Goal: Feedback & Contribution: Leave review/rating

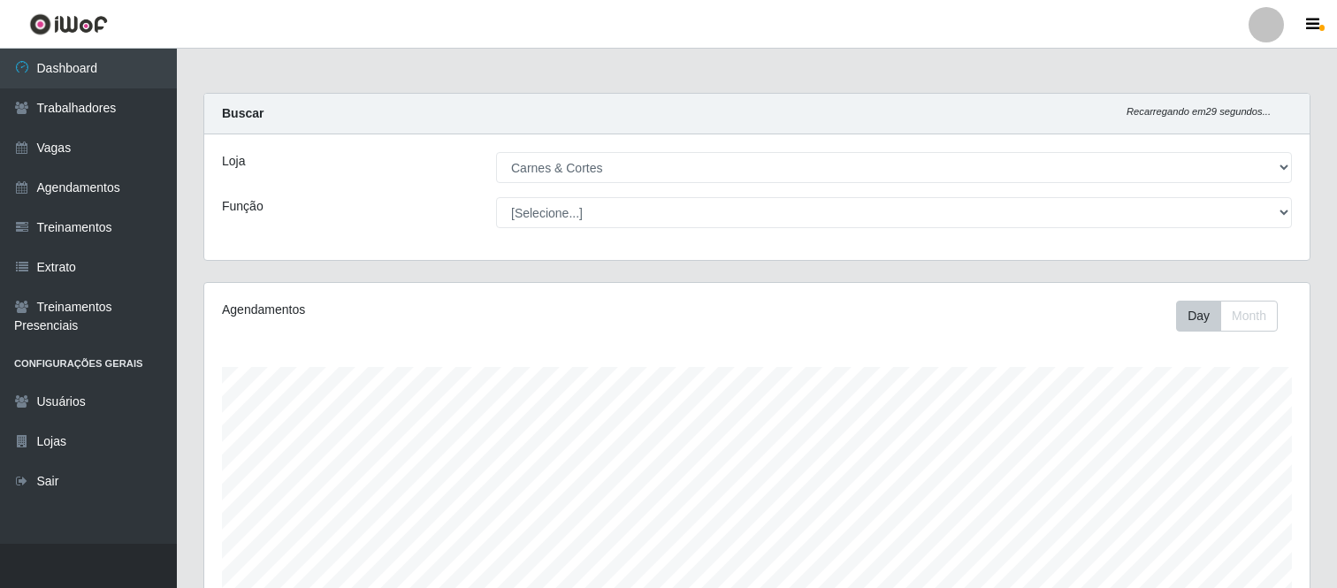
select select "433"
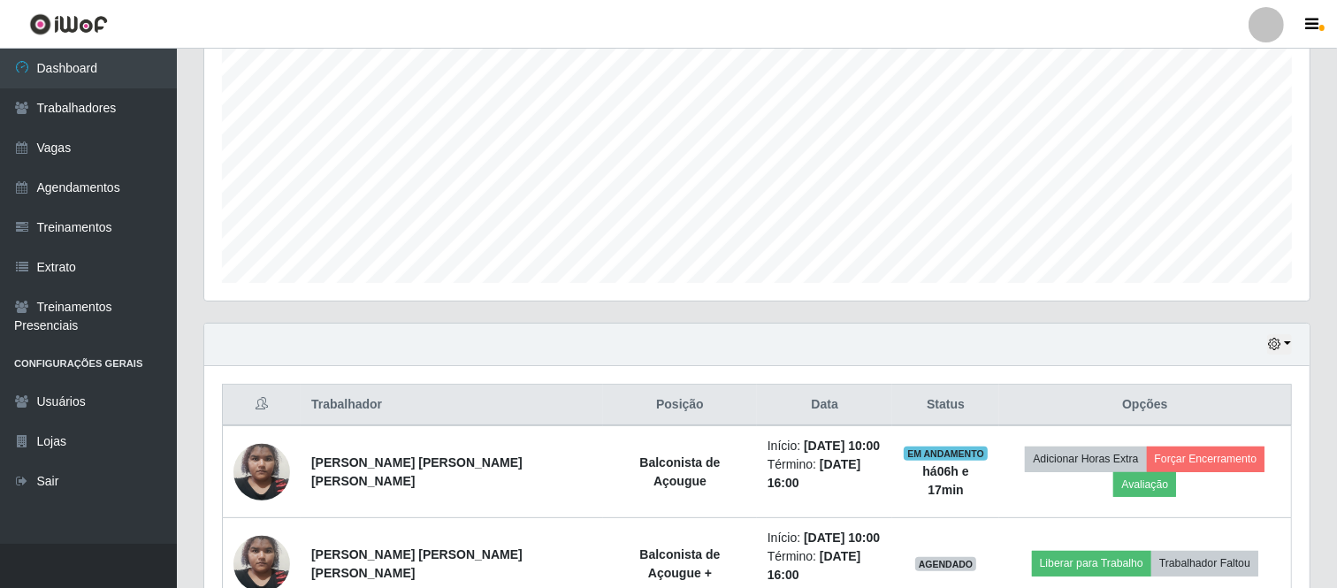
scroll to position [366, 1105]
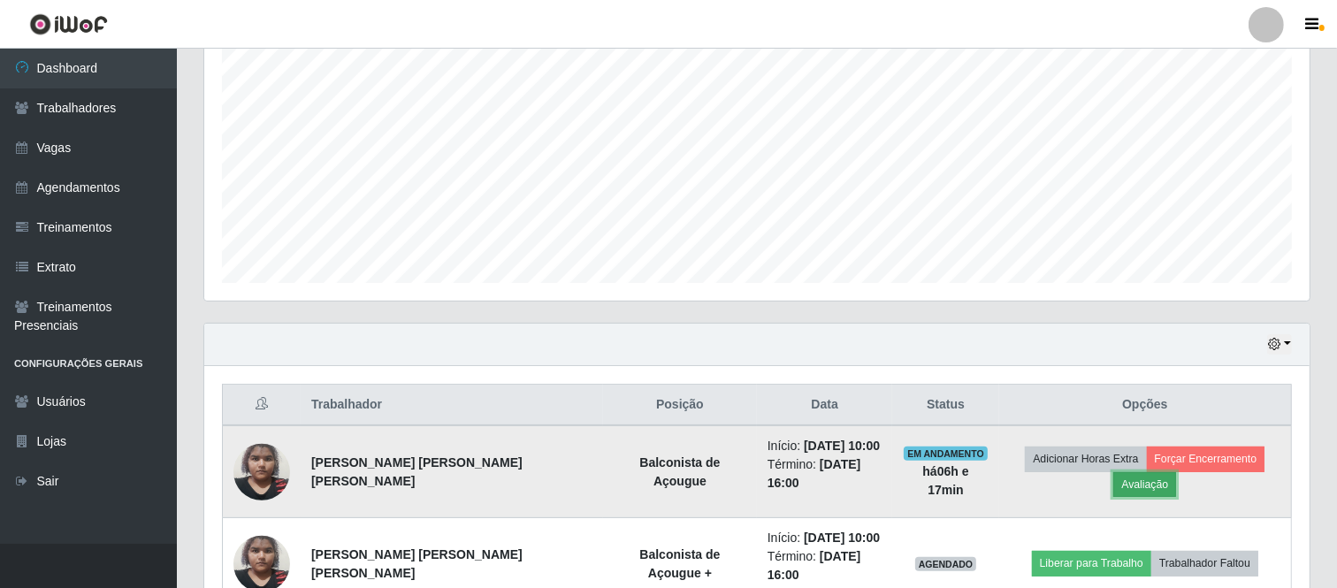
click at [1176, 472] on button "Avaliação" at bounding box center [1144, 484] width 63 height 25
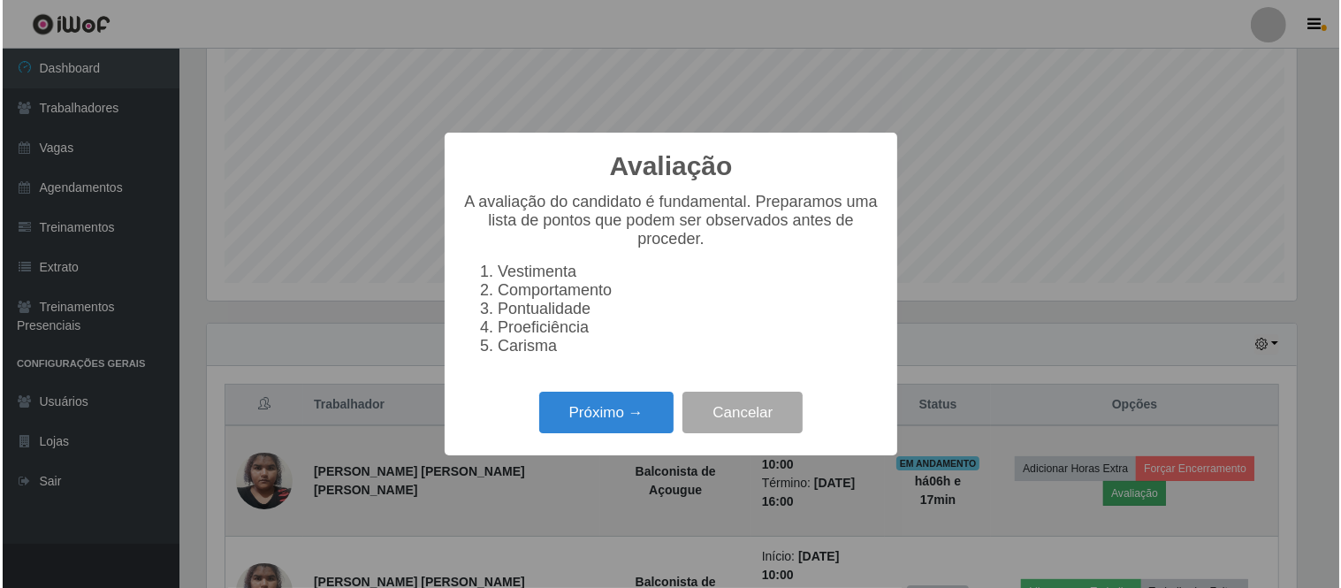
scroll to position [366, 1094]
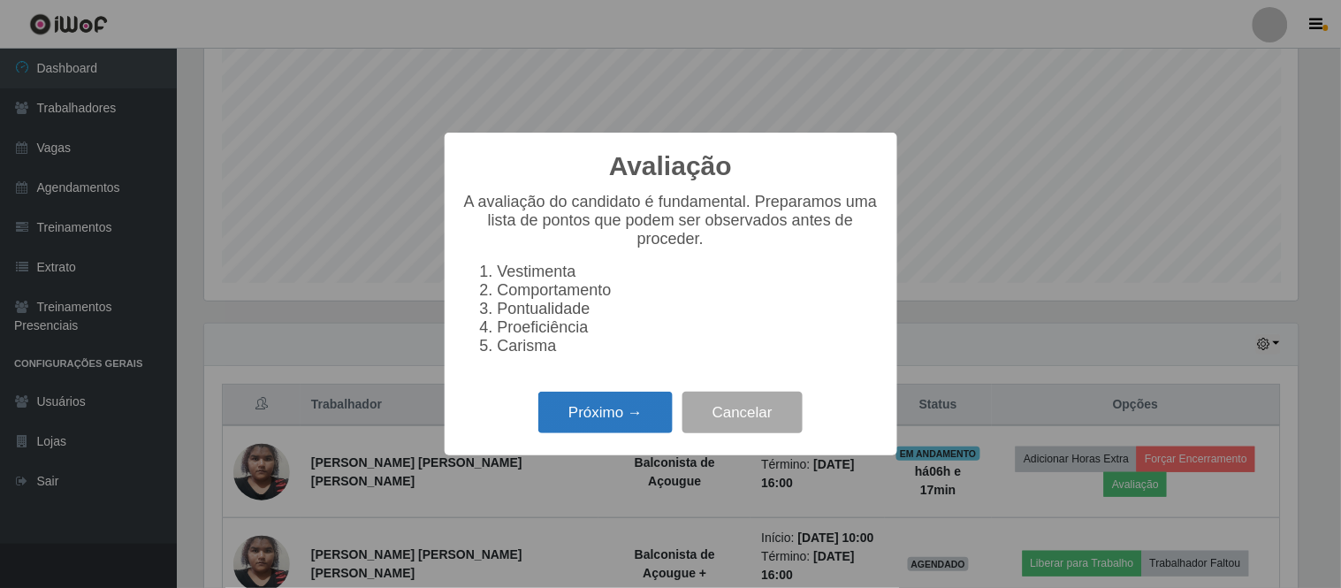
click at [615, 420] on button "Próximo →" at bounding box center [606, 413] width 134 height 42
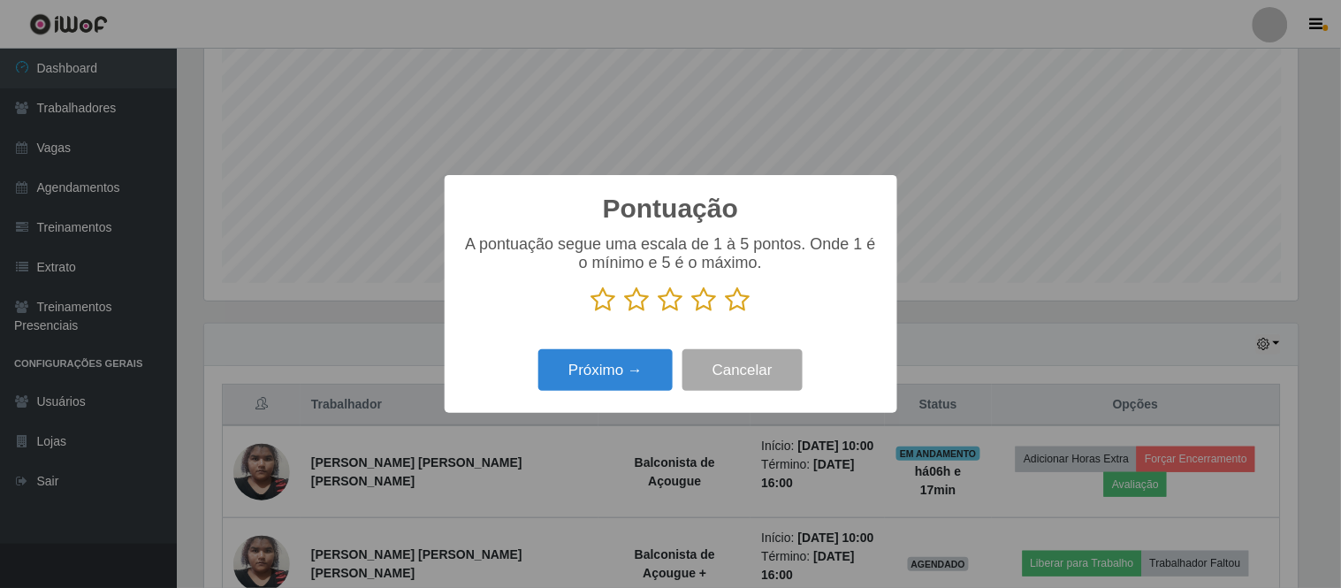
click at [672, 304] on icon at bounding box center [671, 300] width 25 height 27
click at [659, 313] on input "radio" at bounding box center [659, 313] width 0 height 0
click at [640, 364] on button "Próximo →" at bounding box center [606, 370] width 134 height 42
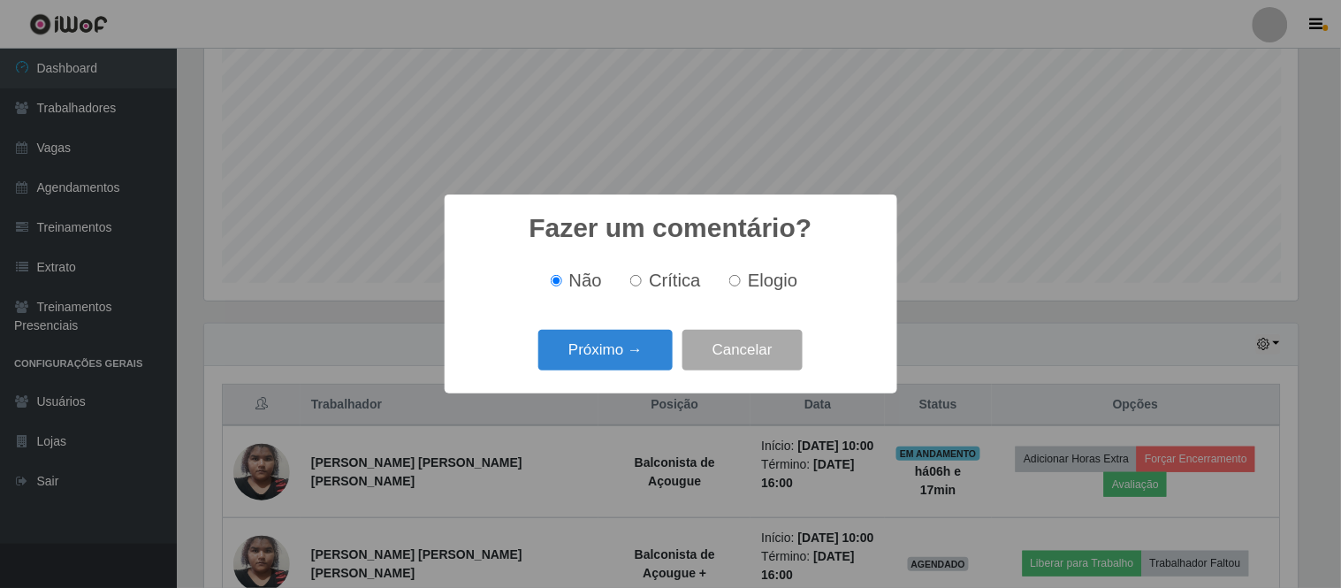
click at [737, 287] on input "Elogio" at bounding box center [735, 280] width 11 height 11
radio input "true"
click at [615, 346] on button "Próximo →" at bounding box center [606, 351] width 134 height 42
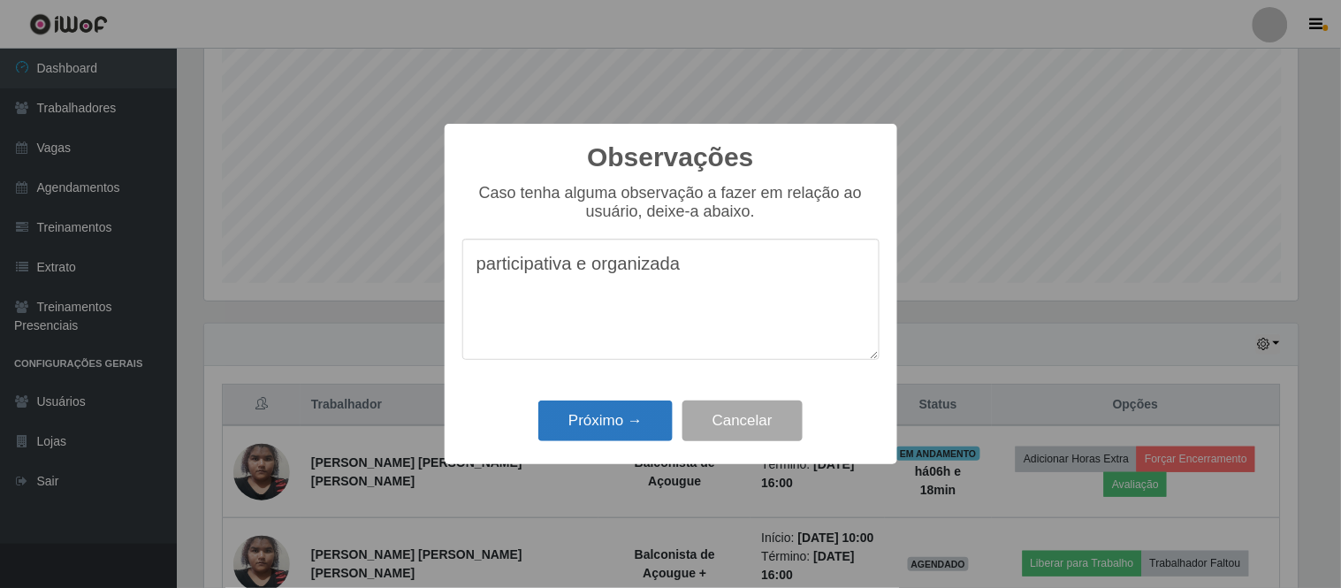
type textarea "participativa e organizada"
click at [608, 417] on button "Próximo →" at bounding box center [606, 422] width 134 height 42
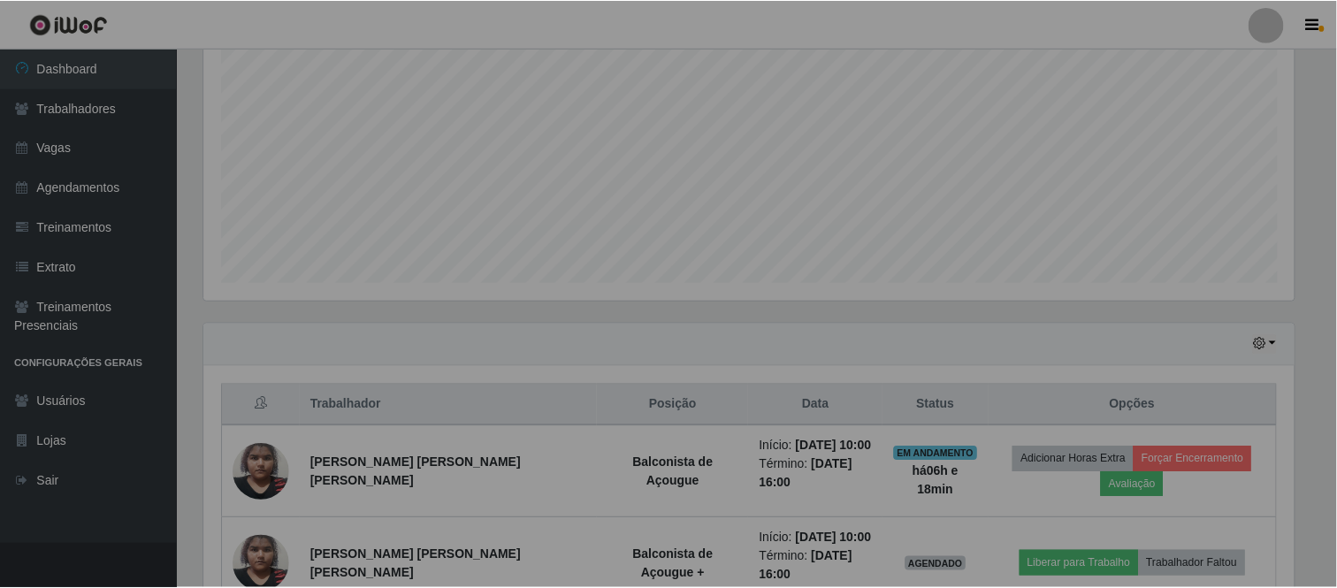
scroll to position [366, 1105]
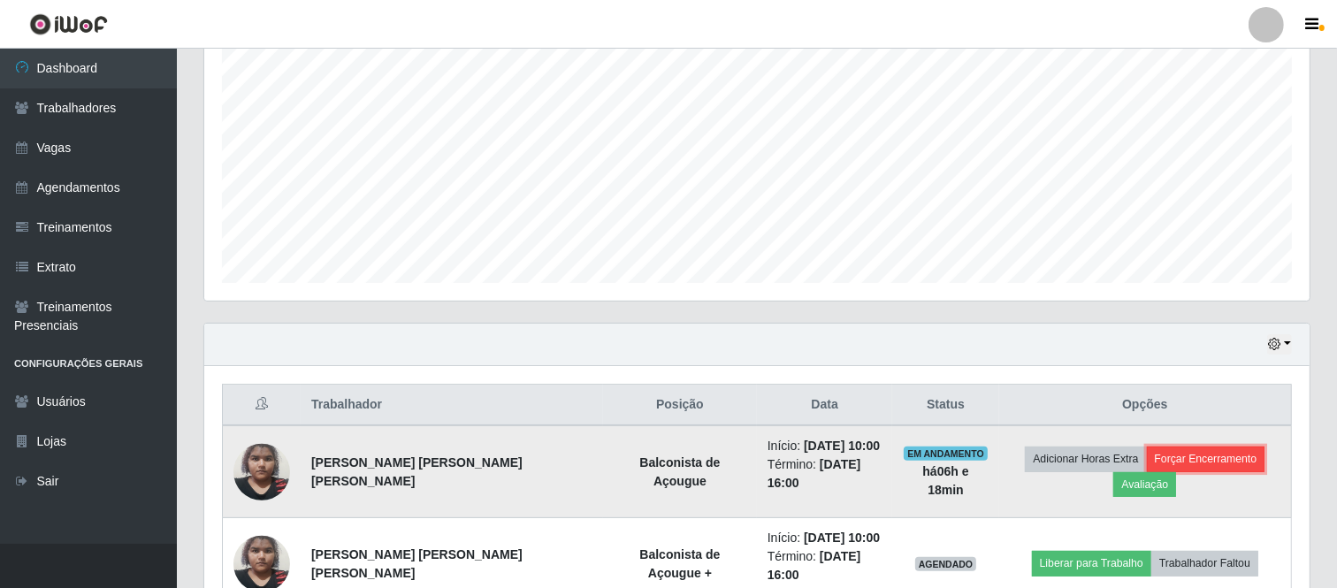
click at [1154, 462] on button "Forçar Encerramento" at bounding box center [1206, 459] width 118 height 25
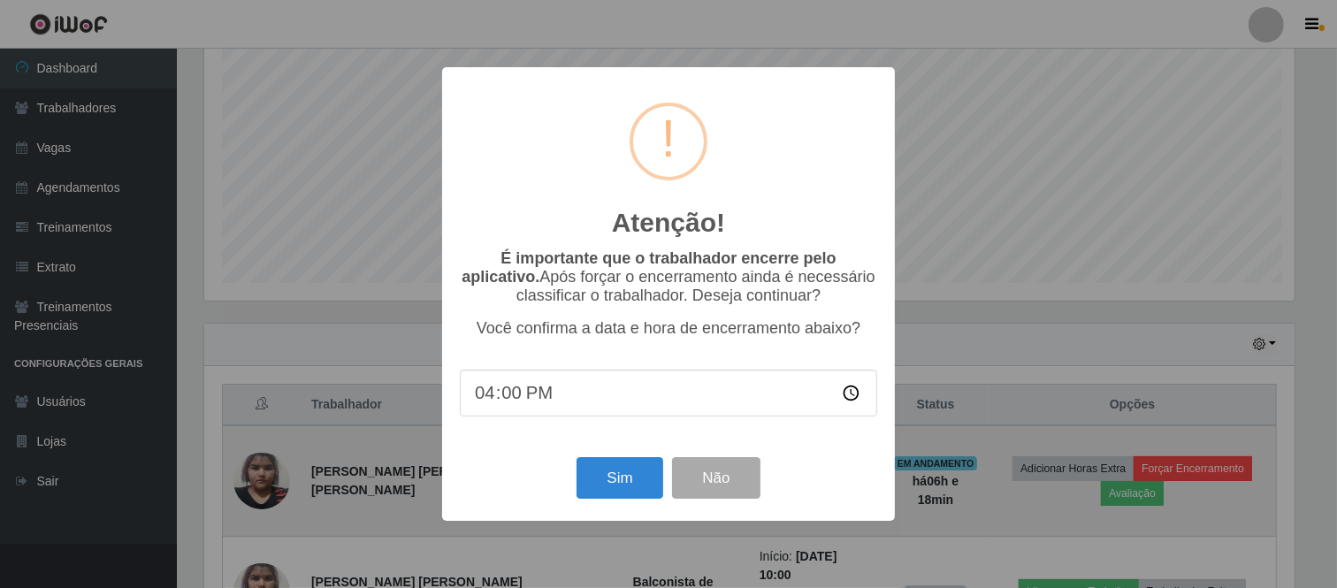
scroll to position [366, 1094]
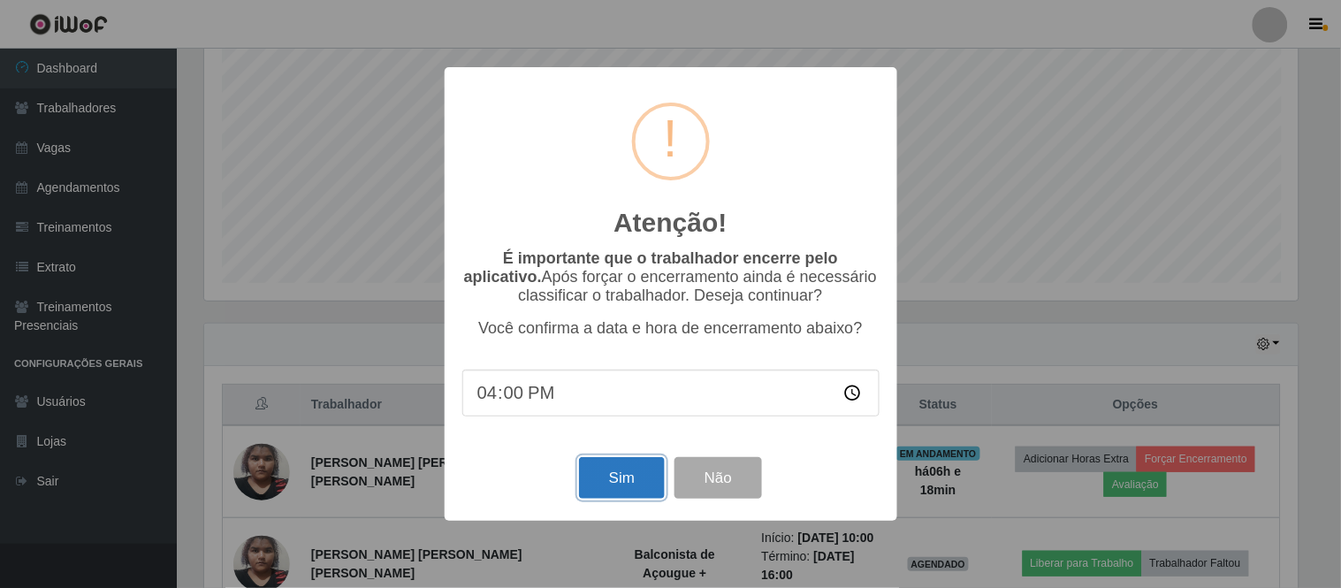
click at [608, 469] on button "Sim" at bounding box center [622, 478] width 86 height 42
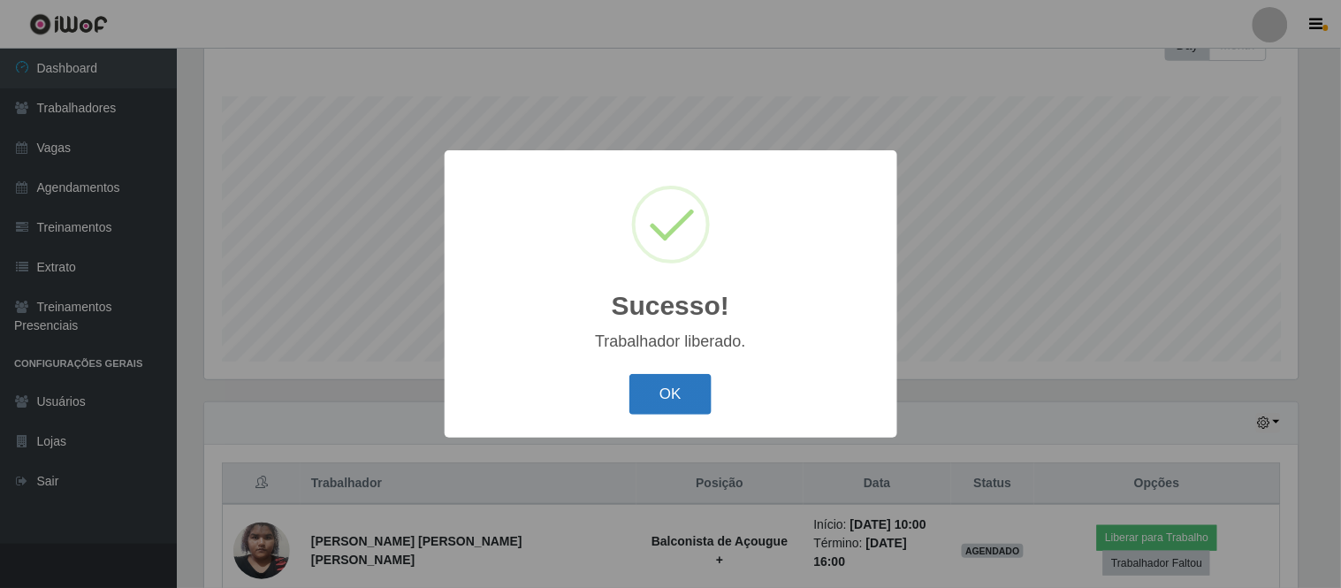
click at [665, 393] on button "OK" at bounding box center [671, 395] width 82 height 42
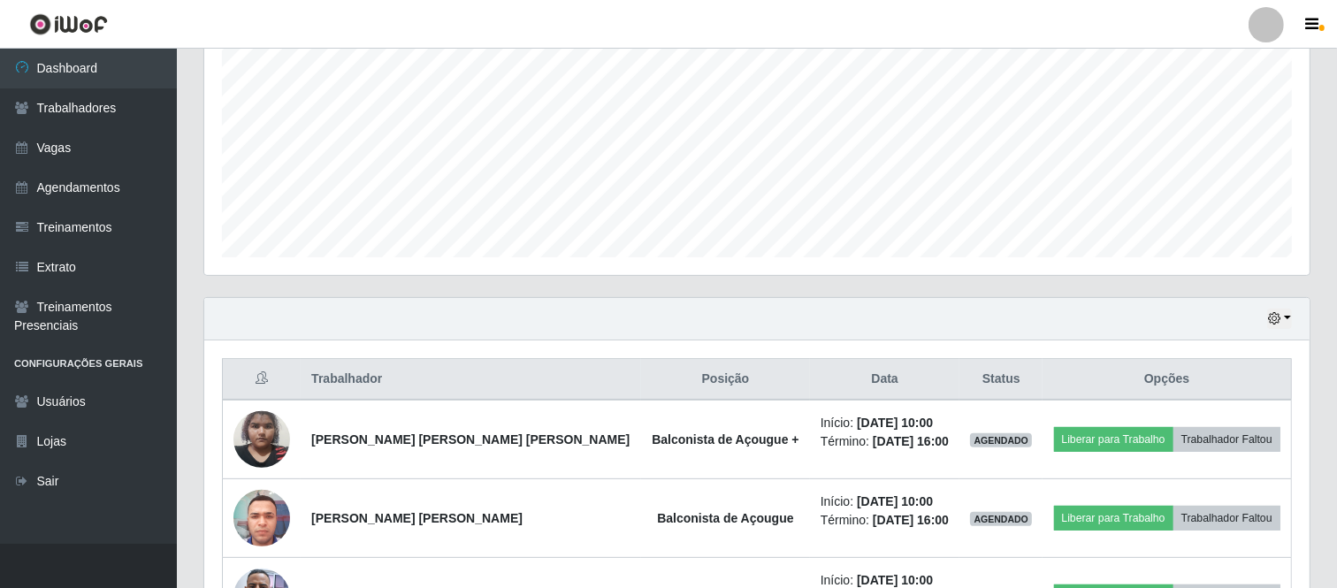
scroll to position [172, 0]
